Goal: Task Accomplishment & Management: Complete application form

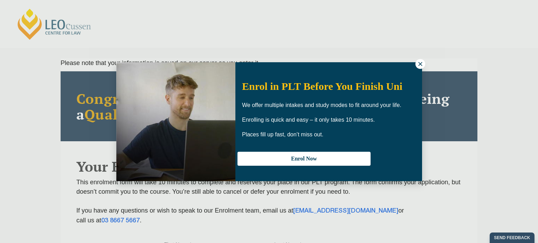
click at [418, 61] on icon at bounding box center [420, 64] width 6 height 6
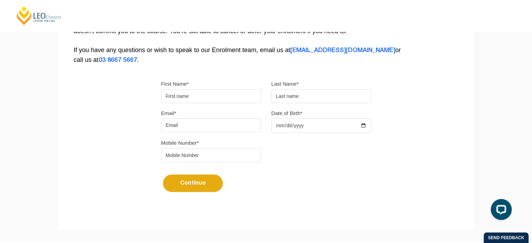
scroll to position [64, 0]
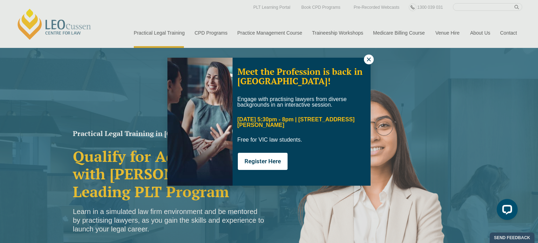
click at [369, 60] on icon at bounding box center [369, 59] width 4 height 4
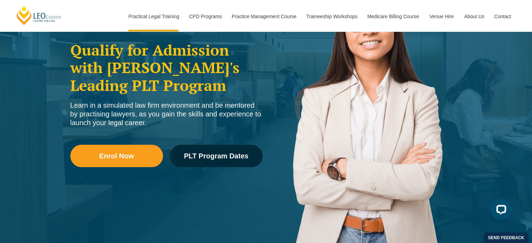
scroll to position [97, 0]
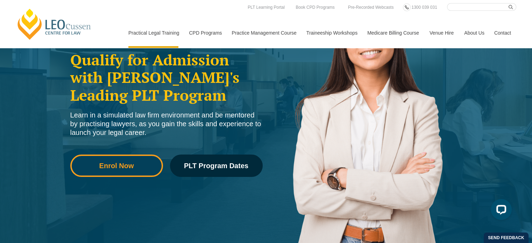
click at [129, 170] on link "Enrol Now" at bounding box center [116, 166] width 93 height 22
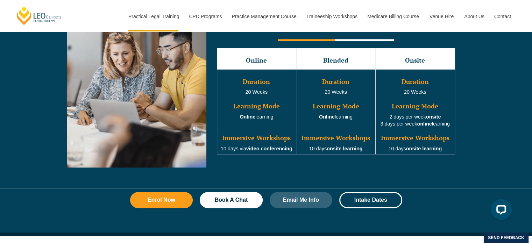
scroll to position [655, 0]
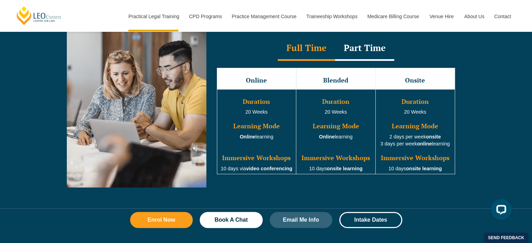
click at [364, 54] on div "Part Time" at bounding box center [364, 48] width 59 height 25
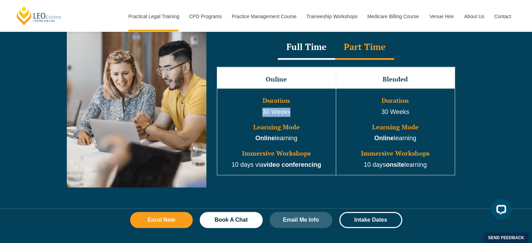
drag, startPoint x: 259, startPoint y: 113, endPoint x: 291, endPoint y: 113, distance: 31.9
click at [291, 113] on p "30 Weeks" at bounding box center [276, 112] width 117 height 9
copy p "30 Weeks"
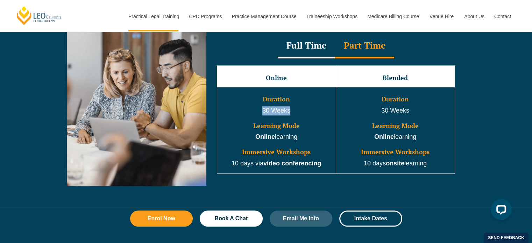
scroll to position [667, 0]
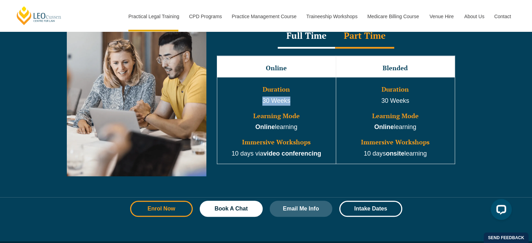
click at [167, 214] on link "Enrol Now" at bounding box center [161, 209] width 63 height 16
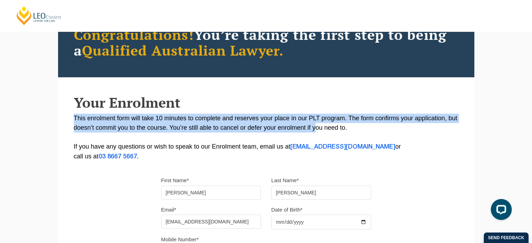
drag, startPoint x: 315, startPoint y: 132, endPoint x: 398, endPoint y: 106, distance: 86.1
click at [398, 106] on div "Your Enrolment This enrolment form will take 10 minutes to complete and reserve…" at bounding box center [266, 128] width 417 height 67
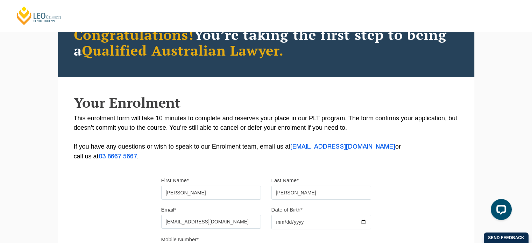
click at [515, 127] on div "Please note that your information is saved on our server as you enter it. Congr…" at bounding box center [266, 161] width 532 height 354
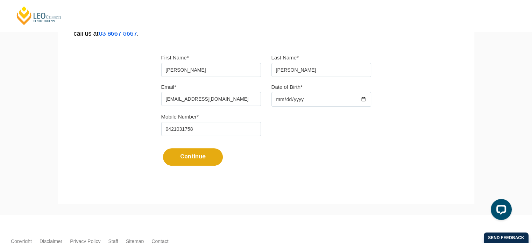
scroll to position [185, 0]
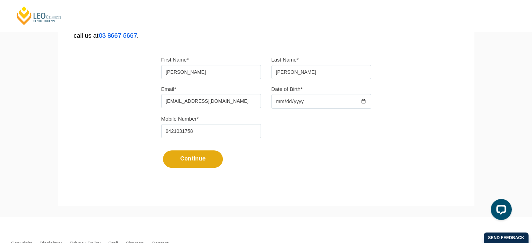
click at [281, 100] on input "Date of Birth*" at bounding box center [322, 101] width 100 height 15
type input "[DATE]"
click at [205, 131] on input "0421031758" at bounding box center [211, 131] width 100 height 14
click at [155, 160] on div "Please note that your information is saved on our server as you enter it. Congr…" at bounding box center [266, 30] width 417 height 312
click at [195, 156] on button "Continue" at bounding box center [193, 160] width 60 height 18
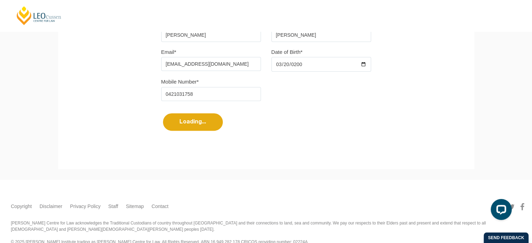
select select
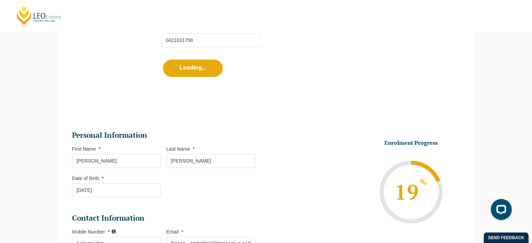
scroll to position [372, 0]
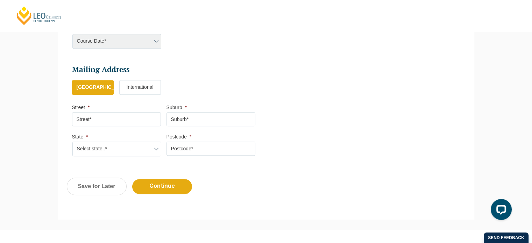
click at [137, 40] on div "Course Date* Maddocks 2024 December 2023 (04-12-2023 to 17-05-2024) May 2023 (2…" at bounding box center [116, 41] width 89 height 15
click at [154, 47] on div "Course Date* Maddocks 2024 December 2023 (04-12-2023 to 17-05-2024) May 2023 (2…" at bounding box center [116, 41] width 89 height 15
click at [155, 43] on div "Course Date* Maddocks 2024 December 2023 (04-12-2023 to 17-05-2024) May 2023 (2…" at bounding box center [116, 41] width 89 height 15
click at [136, 70] on h2 "Mailing Address" at bounding box center [163, 70] width 183 height 10
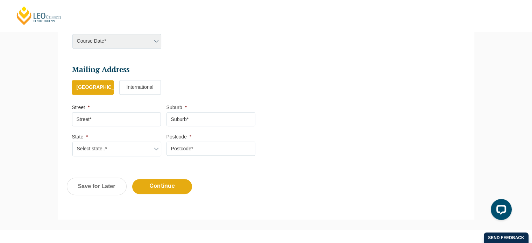
click at [118, 121] on input "Street *" at bounding box center [116, 119] width 89 height 14
type input "15 Bowes Street, Phillip"
type input "Phillip"
select select "ACT"
type input "2606"
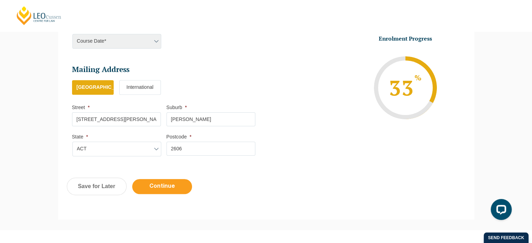
click at [160, 182] on input "Continue" at bounding box center [162, 186] width 60 height 15
select select
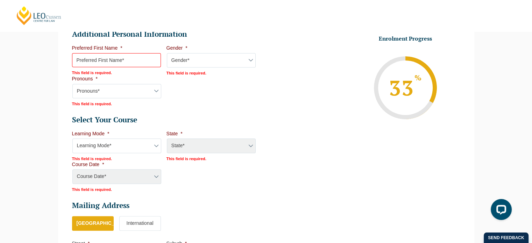
scroll to position [270, 0]
click at [122, 61] on input "Preferred First Name *" at bounding box center [116, 61] width 89 height 14
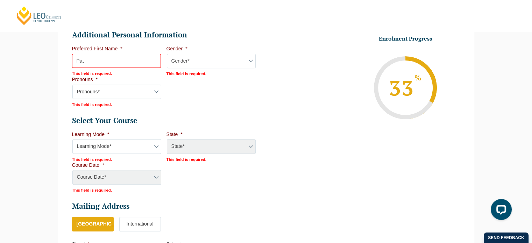
type input "Pat"
click at [204, 58] on select "Gender* Male Female Nonbinary Intersex Prefer not to disclose Other" at bounding box center [211, 61] width 89 height 15
select select "Male"
click at [167, 54] on select "Gender* Male Female Nonbinary Intersex Prefer not to disclose Other" at bounding box center [211, 61] width 89 height 15
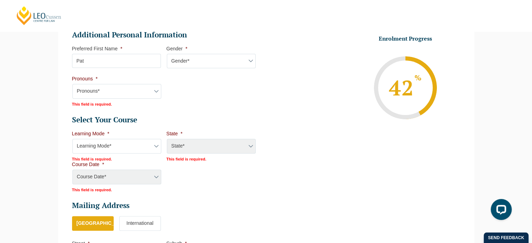
click at [115, 88] on select "Pronouns* She/Her/Hers He/Him/His They/Them/Theirs Other Prefer not to disclose" at bounding box center [116, 91] width 89 height 15
click at [72, 84] on select "Pronouns* She/Her/Hers He/Him/His They/Them/Theirs Other Prefer not to disclose" at bounding box center [116, 91] width 89 height 15
click at [124, 95] on select "Pronouns* She/Her/Hers He/Him/His They/Them/Theirs Other Prefer not to disclose" at bounding box center [116, 91] width 89 height 15
select select "He/Him/His"
click at [72, 84] on select "Pronouns* She/Her/Hers He/Him/His They/Them/Theirs Other Prefer not to disclose" at bounding box center [116, 91] width 89 height 15
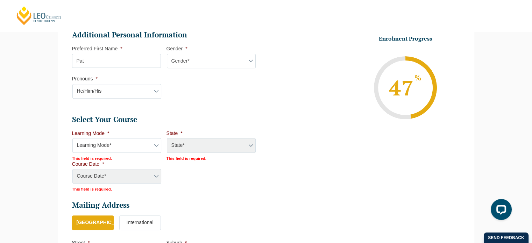
click at [145, 146] on select "Learning Mode* Online Full Time Learning Online Part Time Learning Blended Full…" at bounding box center [116, 145] width 89 height 15
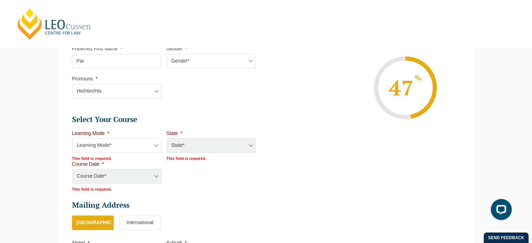
click at [204, 177] on li "Select Your Course This field is hidden when viewing the form Only for Flinder …" at bounding box center [166, 153] width 189 height 77
click at [234, 144] on div "State* ACT/NSW National (ACT/NSW, VIC, QLD, SA, WA) QLD SA VIC WA MAD GAD ABL" at bounding box center [211, 145] width 89 height 15
click at [244, 149] on div "State* ACT/NSW National (ACT/NSW, VIC, QLD, SA, WA) QLD SA VIC WA MAD GAD ABL" at bounding box center [211, 145] width 89 height 15
click at [252, 142] on div "State* ACT/NSW National (ACT/NSW, VIC, QLD, SA, WA) QLD SA VIC WA MAD GAD ABL" at bounding box center [211, 145] width 89 height 15
click at [141, 143] on select "Learning Mode* Online Full Time Learning Online Part Time Learning Blended Full…" at bounding box center [116, 145] width 89 height 15
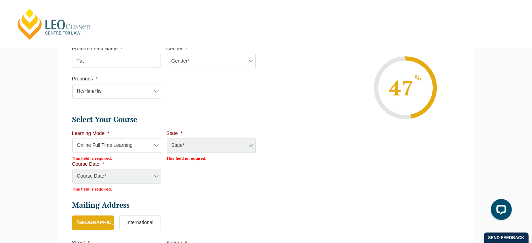
click at [72, 138] on select "Learning Mode* Online Full Time Learning Online Part Time Learning Blended Full…" at bounding box center [116, 145] width 89 height 15
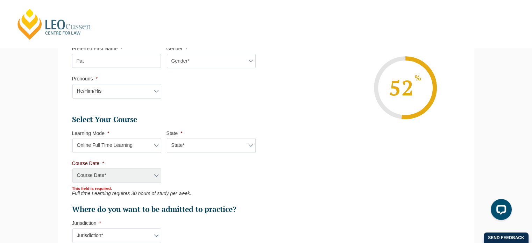
click at [144, 145] on select "Learning Mode* Online Full Time Learning Online Part Time Learning Blended Full…" at bounding box center [116, 145] width 89 height 15
select select "Online Part Time Learning"
click at [72, 138] on select "Learning Mode* Online Full Time Learning Online Part Time Learning Blended Full…" at bounding box center [116, 145] width 89 height 15
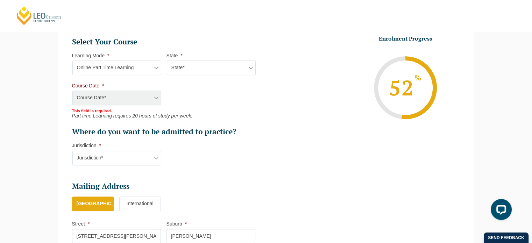
scroll to position [349, 0]
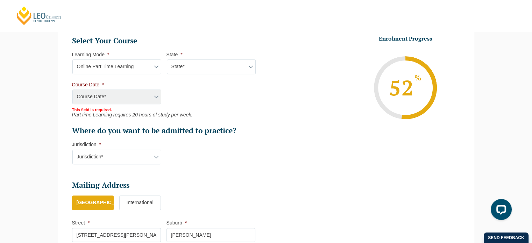
click at [239, 63] on select "State* National (ACT/NSW, VIC, QLD, SA, WA)" at bounding box center [211, 67] width 89 height 15
select select "National (ACT/NSW, VIC, QLD, SA, WA)"
click at [167, 60] on select "State* National (ACT/NSW, VIC, QLD, SA, WA)" at bounding box center [211, 67] width 89 height 15
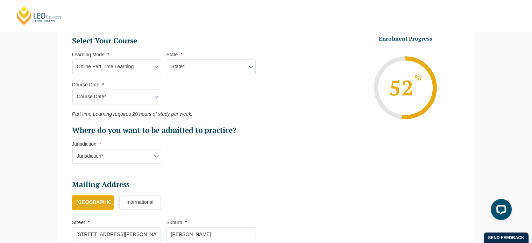
click at [140, 97] on select "Course Date* January 2026 (27-Jan-2026 to 21-Aug-2026) March 2026 (30-Mar-2026 …" at bounding box center [116, 97] width 89 height 15
select select "January 2026 (27-Jan-2026 to 21-Aug-2026)"
click at [72, 90] on select "Course Date* January 2026 (27-Jan-2026 to 21-Aug-2026) March 2026 (30-Mar-2026 …" at bounding box center [116, 97] width 89 height 15
type input "Intake 02 January 2026 PT"
type input "Practical Legal Training (NAT)"
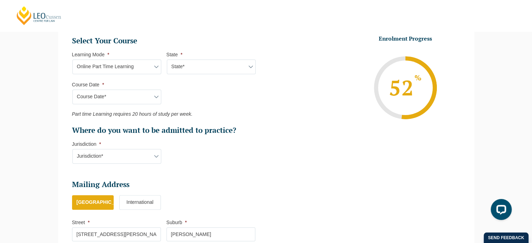
select select "NAT PLT (JAN) 2026 Part Time Online"
click at [148, 155] on select "Jurisdiction* VIC ACT/NSW SA WA QLD" at bounding box center [116, 156] width 89 height 15
select select "ACT/NSW"
click at [72, 149] on select "Jurisdiction* VIC ACT/NSW SA WA QLD" at bounding box center [116, 156] width 89 height 15
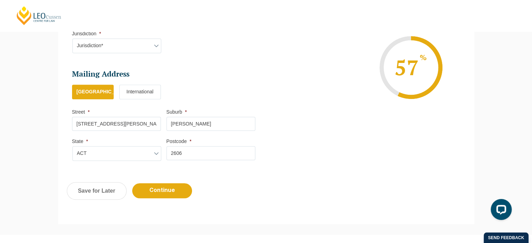
scroll to position [462, 0]
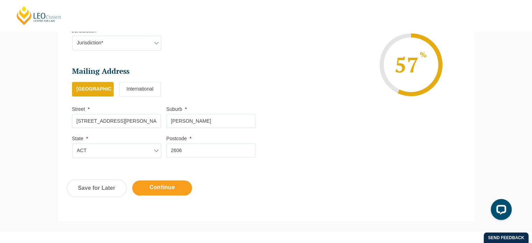
click at [153, 186] on input "Continue" at bounding box center [162, 188] width 60 height 15
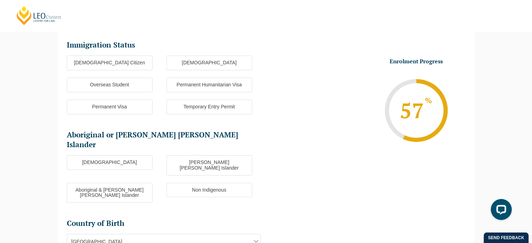
scroll to position [101, 0]
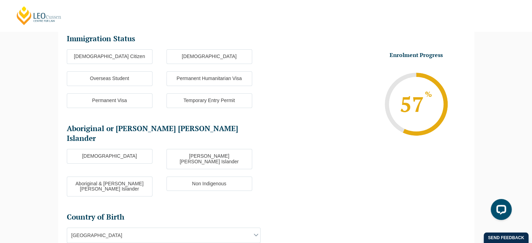
click at [185, 99] on label "Temporary Entry Permit" at bounding box center [210, 100] width 86 height 15
click at [0, 0] on input "Temporary Entry Permit" at bounding box center [0, 0] width 0 height 0
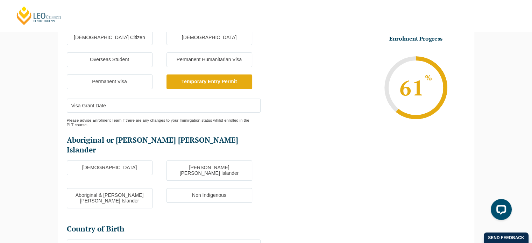
scroll to position [107, 0]
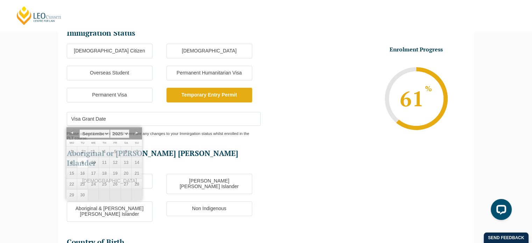
click at [153, 116] on input "Visa Grant Date" at bounding box center [164, 119] width 194 height 14
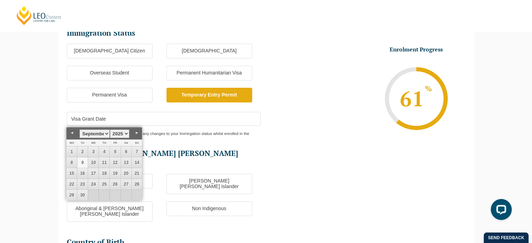
click at [86, 134] on select "January February March April May June July August September October November De…" at bounding box center [94, 134] width 30 height 9
click at [104, 171] on link "16" at bounding box center [104, 173] width 11 height 11
type input "16-01-2025"
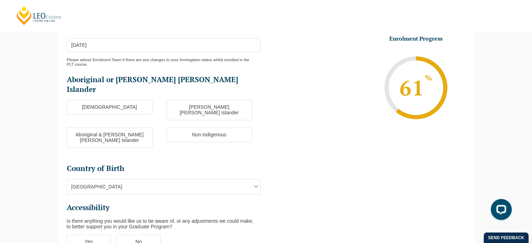
scroll to position [181, 0]
click at [239, 127] on label "Non Indigenous" at bounding box center [210, 134] width 86 height 15
click at [0, 0] on input "Non Indigenous" at bounding box center [0, 0] width 0 height 0
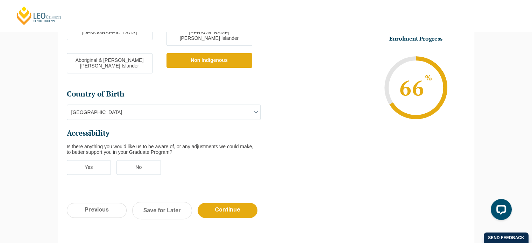
scroll to position [260, 0]
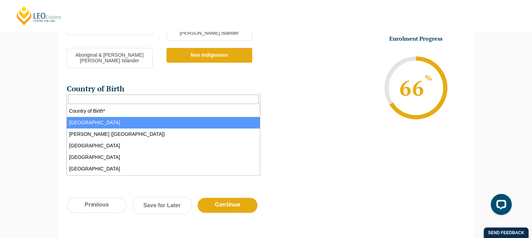
click at [142, 100] on span "Australia" at bounding box center [163, 107] width 193 height 15
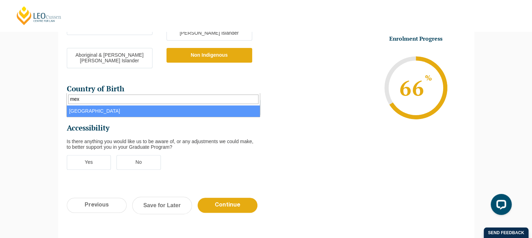
type input "mex"
select select "Mexico 8306"
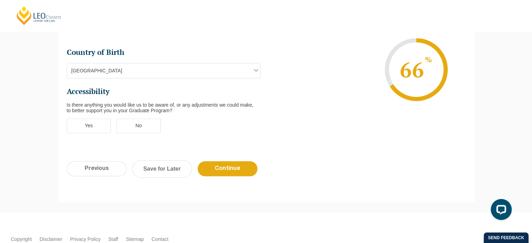
scroll to position [298, 0]
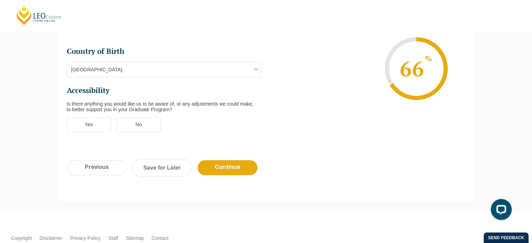
click at [125, 118] on label "No" at bounding box center [139, 125] width 44 height 15
click at [0, 0] on input "No" at bounding box center [0, 0] width 0 height 0
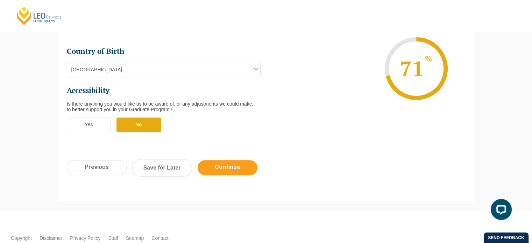
click at [231, 160] on input "Continue" at bounding box center [228, 167] width 60 height 15
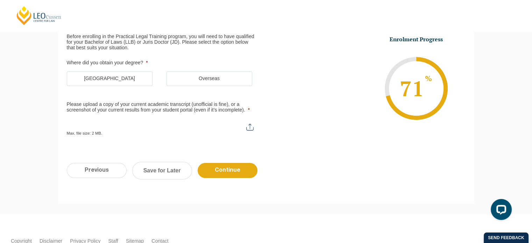
scroll to position [125, 0]
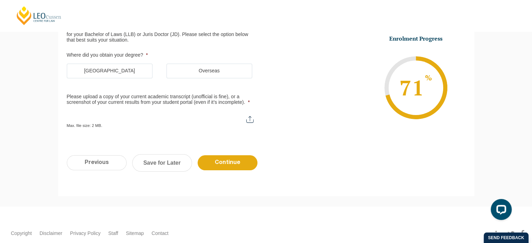
click at [120, 68] on label "Australia" at bounding box center [110, 71] width 86 height 15
click at [0, 0] on input "Australia" at bounding box center [0, 0] width 0 height 0
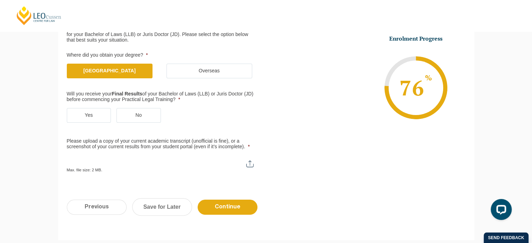
click at [96, 113] on label "Yes" at bounding box center [89, 115] width 44 height 15
click at [0, 0] on input "Yes" at bounding box center [0, 0] width 0 height 0
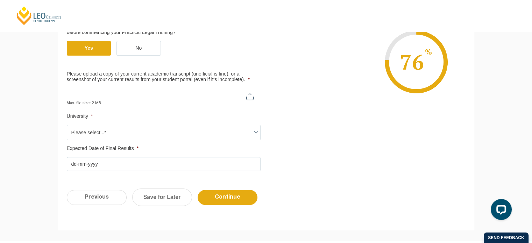
scroll to position [191, 0]
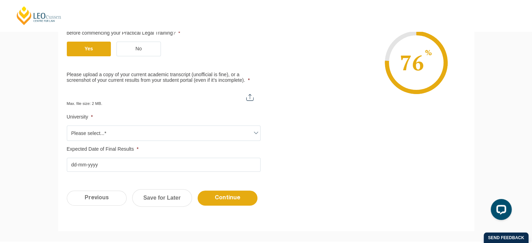
click at [251, 98] on input "Please upload a copy of your current academic transcript (unofficial is fine), …" at bounding box center [164, 95] width 194 height 12
type input "C:\fakepath\DEGREE.pdf"
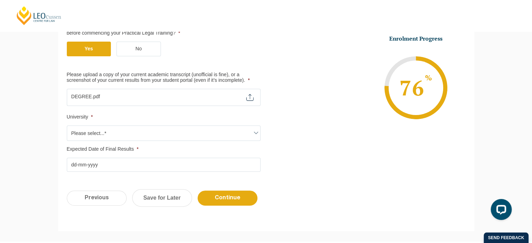
click at [144, 135] on span "Please select...*" at bounding box center [163, 133] width 193 height 15
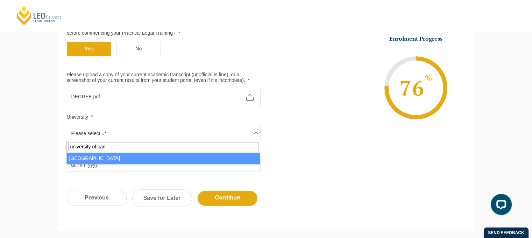
type input "university of can"
select select "University of Canberra"
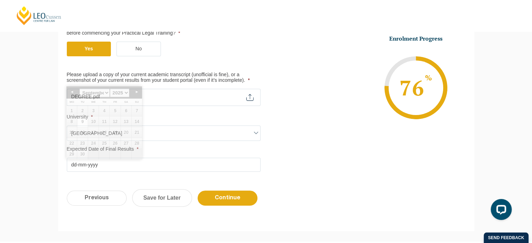
click at [135, 163] on input "Expected Date of Final Results *" at bounding box center [164, 165] width 194 height 14
click at [41, 106] on div "Please note that your information is saved on our server as you enter it. Congr…" at bounding box center [266, 68] width 532 height 348
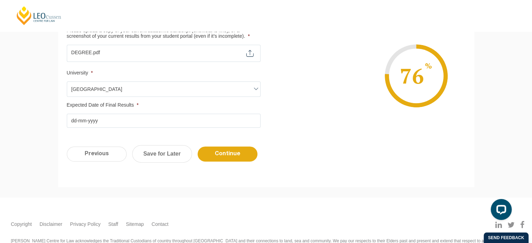
scroll to position [238, 0]
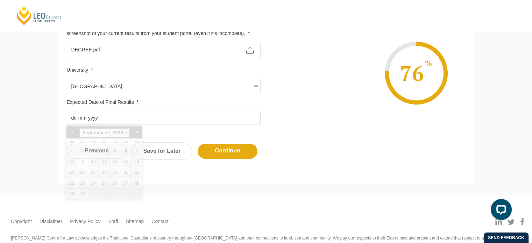
click at [152, 112] on input "Expected Date of Final Results *" at bounding box center [164, 118] width 194 height 14
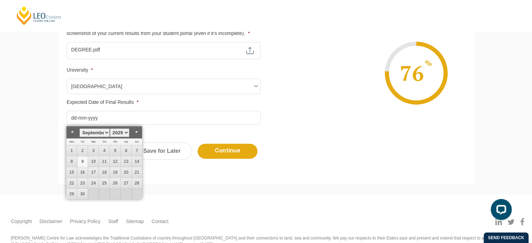
click at [126, 133] on select "1925 1926 1927 1928 1929 1930 1931 1932 1933 1934 1935 1936 1937 1938 1939 1940…" at bounding box center [120, 132] width 20 height 9
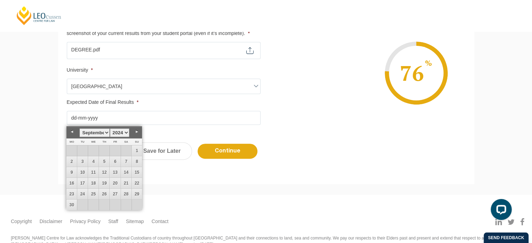
click at [102, 134] on select "January February March April May June July August September October November De…" at bounding box center [94, 132] width 30 height 9
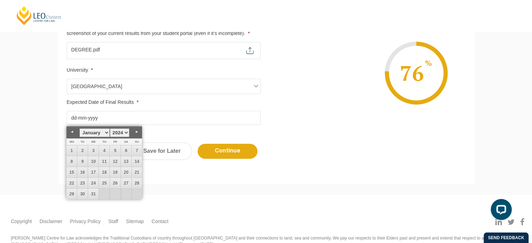
click at [108, 131] on select "January February March April May June July August September October November De…" at bounding box center [94, 132] width 30 height 9
click at [92, 172] on link "16" at bounding box center [93, 172] width 11 height 11
type input "16-10-2024"
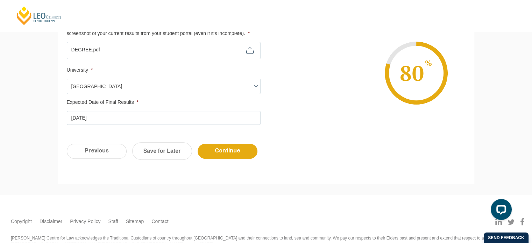
click at [224, 189] on div "Please note that your information is saved on our server as you enter it. Congr…" at bounding box center [266, 21] width 532 height 348
click at [245, 147] on input "Continue" at bounding box center [228, 151] width 60 height 15
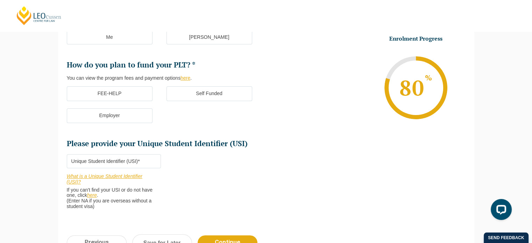
scroll to position [186, 0]
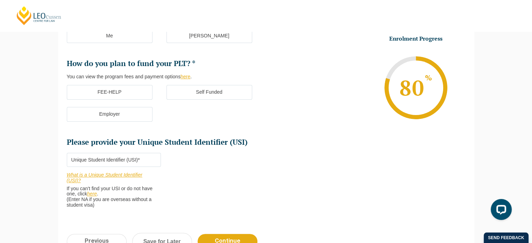
click at [204, 90] on label "Self Funded" at bounding box center [210, 92] width 86 height 15
click at [0, 0] on input "Self Funded" at bounding box center [0, 0] width 0 height 0
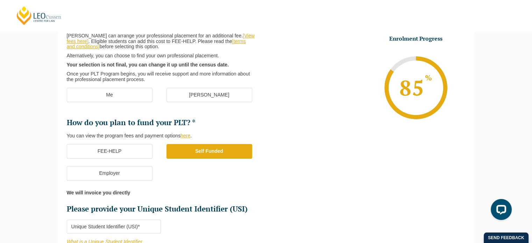
scroll to position [124, 0]
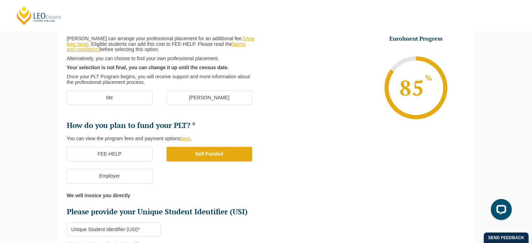
click at [129, 104] on label "Me" at bounding box center [110, 98] width 86 height 15
click at [0, 0] on input "Me" at bounding box center [0, 0] width 0 height 0
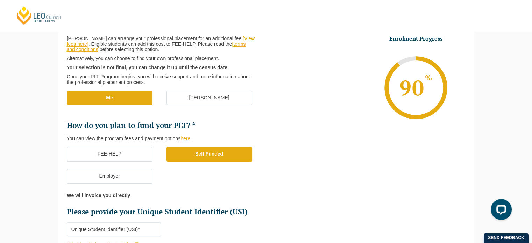
click at [187, 100] on label "[PERSON_NAME]" at bounding box center [210, 98] width 86 height 15
click at [0, 0] on input "[PERSON_NAME]" at bounding box center [0, 0] width 0 height 0
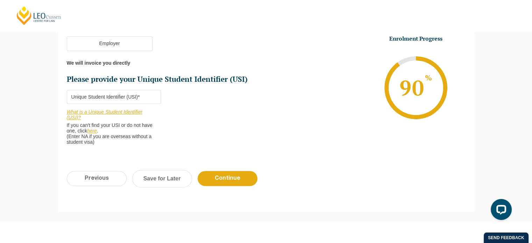
scroll to position [256, 0]
click at [148, 98] on input "Please provide your Unique Student Identifier (USI) *" at bounding box center [114, 98] width 94 height 14
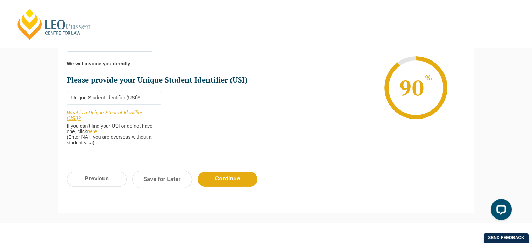
paste input "DZM73BWQJ6"
type input "DZM73BWQJ6"
click at [301, 115] on li "Enrolment Progress 90 % Form Progress Download Course Guide enrolment@leocussen…" at bounding box center [366, 87] width 200 height 105
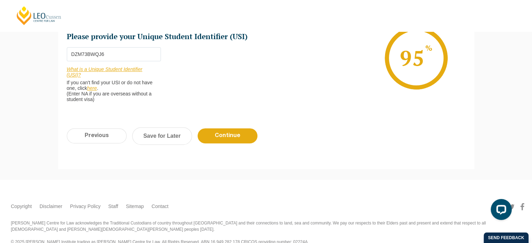
scroll to position [300, 0]
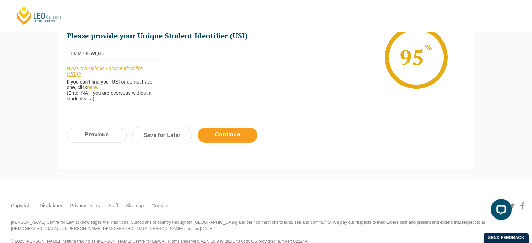
click at [234, 133] on input "Continue" at bounding box center [228, 135] width 60 height 15
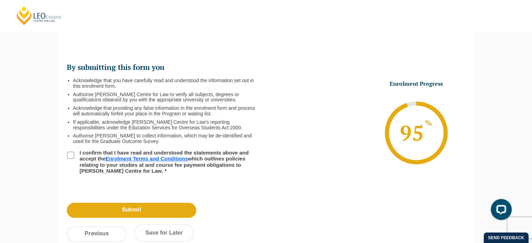
scroll to position [71, 0]
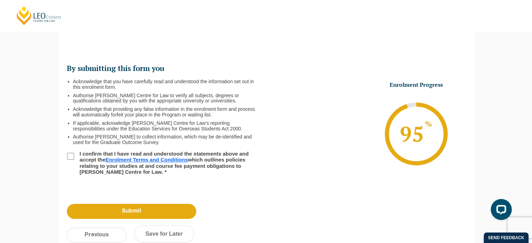
click at [70, 154] on input "I confirm that I have read and understood the statements above and accept the E…" at bounding box center [70, 156] width 7 height 7
checkbox input "true"
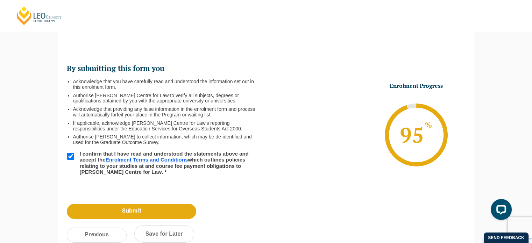
scroll to position [147, 0]
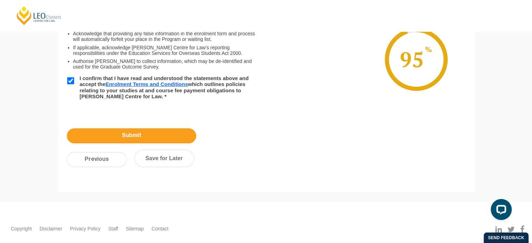
click at [156, 133] on input "Submit" at bounding box center [132, 135] width 130 height 15
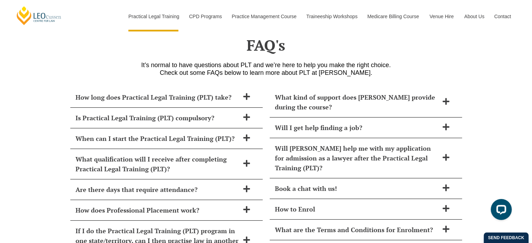
scroll to position [2834, 0]
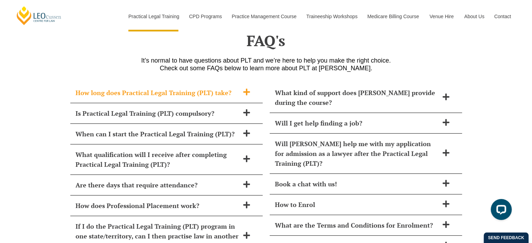
click at [248, 88] on icon at bounding box center [247, 92] width 8 height 8
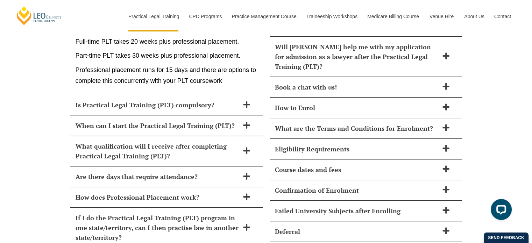
scroll to position [2932, 0]
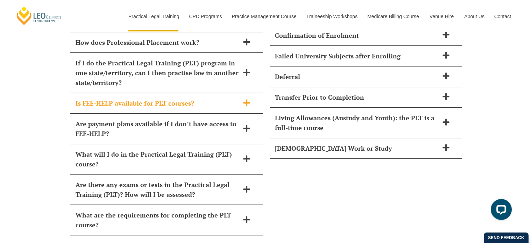
click at [167, 98] on h2 "Is FEE-HELP available for PLT courses?" at bounding box center [158, 103] width 164 height 10
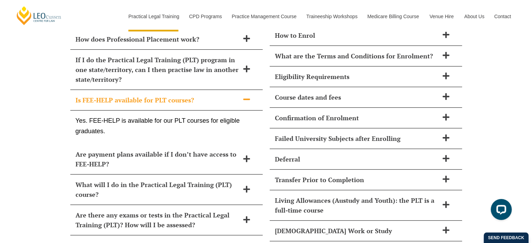
scroll to position [2997, 0]
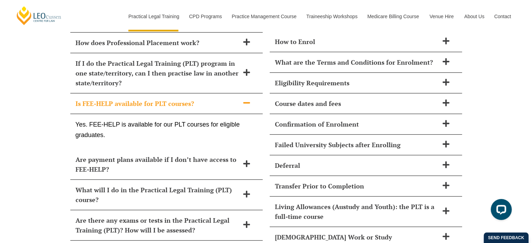
click at [169, 99] on h2 "Is FEE-HELP available for PLT courses?" at bounding box center [158, 104] width 164 height 10
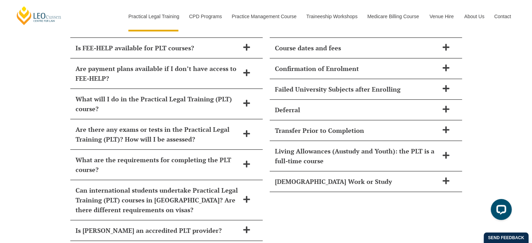
scroll to position [3053, 0]
click at [135, 63] on h2 "Are payment plans available if I don’t have access to FEE-HELP?" at bounding box center [158, 73] width 164 height 20
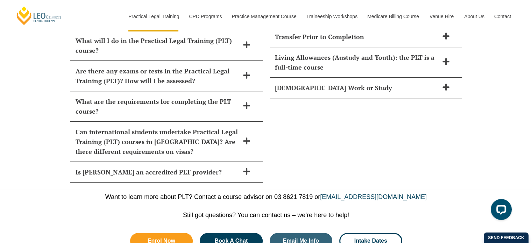
scroll to position [3156, 0]
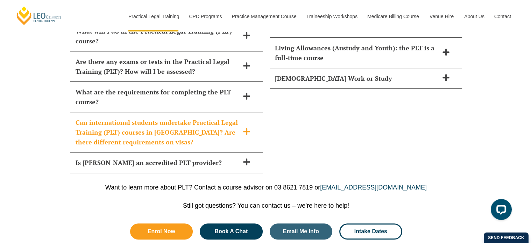
click at [206, 119] on h2 "Can international students undertake Practical Legal Training (PLT) courses in …" at bounding box center [158, 132] width 164 height 29
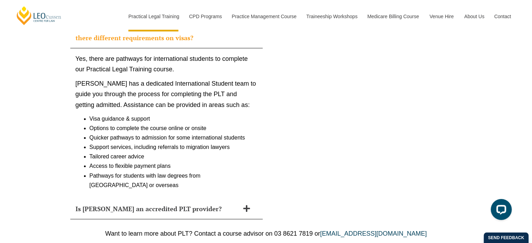
scroll to position [3226, 0]
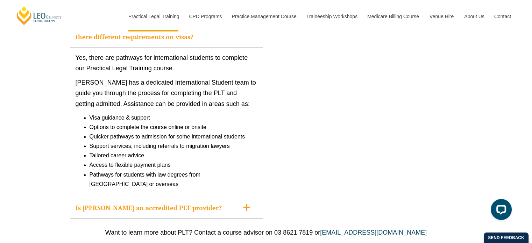
click at [174, 203] on h2 "Is Leo Cussen an accredited PLT provider?" at bounding box center [158, 208] width 164 height 10
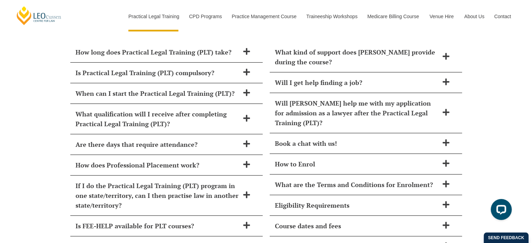
scroll to position [2876, 0]
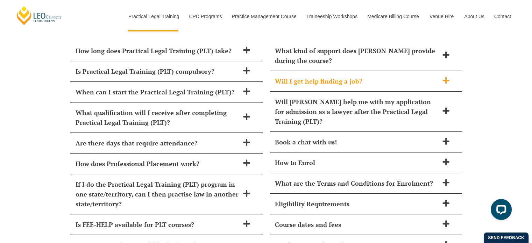
click at [376, 71] on div "Will I get help finding a job?" at bounding box center [366, 81] width 193 height 21
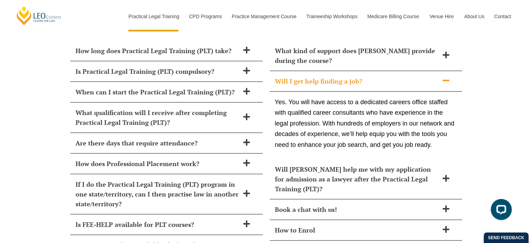
click at [383, 76] on h2 "Will I get help finding a job?" at bounding box center [357, 81] width 164 height 10
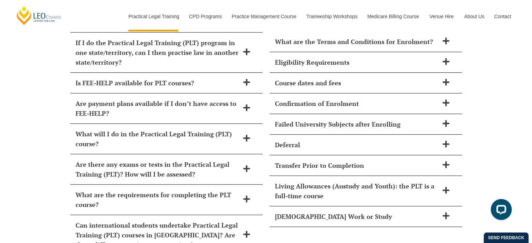
scroll to position [3022, 0]
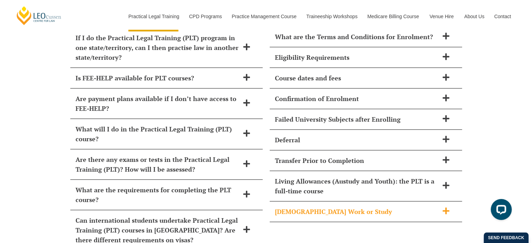
click at [401, 202] on div "Part-Time Work or Study" at bounding box center [366, 212] width 193 height 21
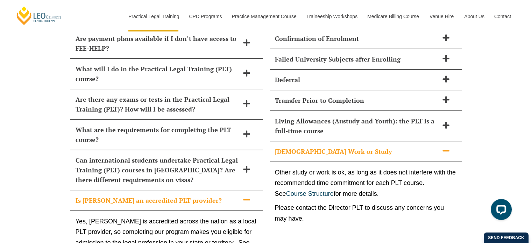
scroll to position [3092, 0]
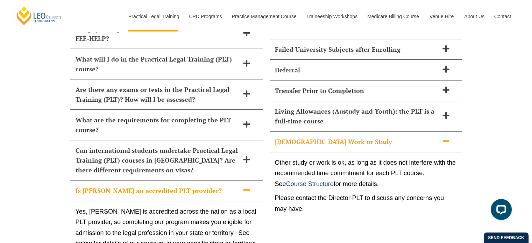
click at [314, 181] on link "Course Structure" at bounding box center [310, 184] width 48 height 7
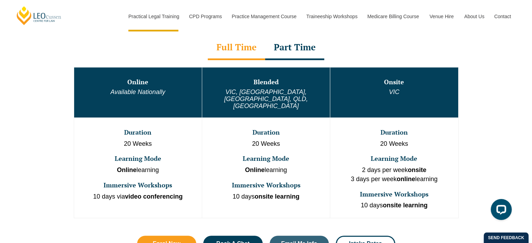
scroll to position [367, 0]
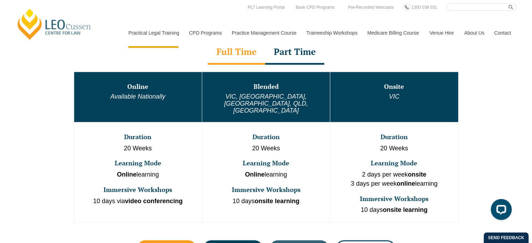
click at [305, 51] on div "Part Time" at bounding box center [294, 52] width 59 height 25
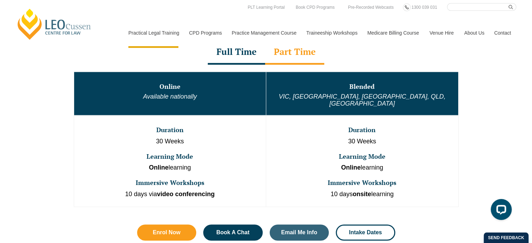
click at [242, 53] on div "Full Time" at bounding box center [236, 52] width 57 height 25
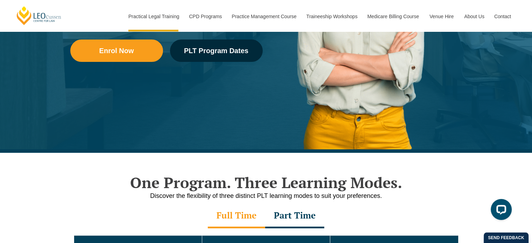
scroll to position [212, 0]
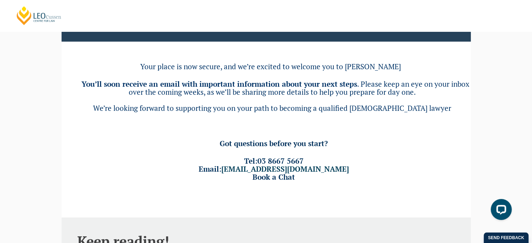
scroll to position [11, 0]
